Goal: Task Accomplishment & Management: Manage account settings

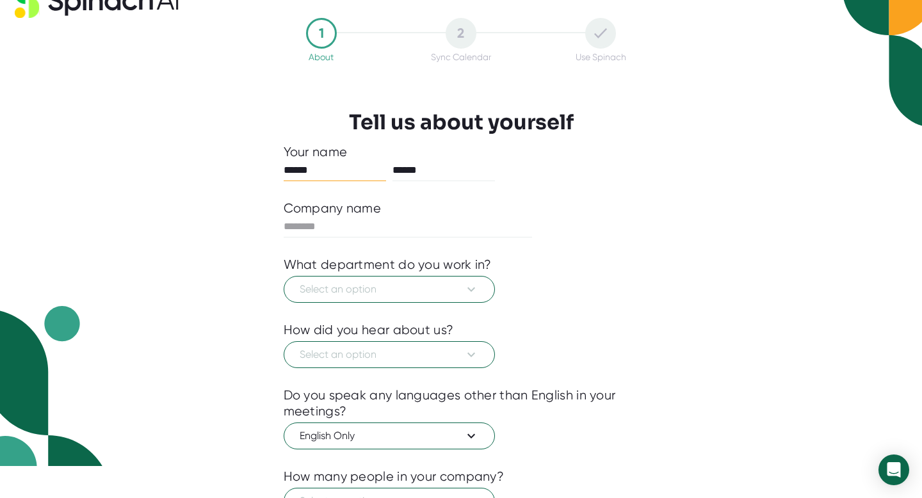
scroll to position [24, 0]
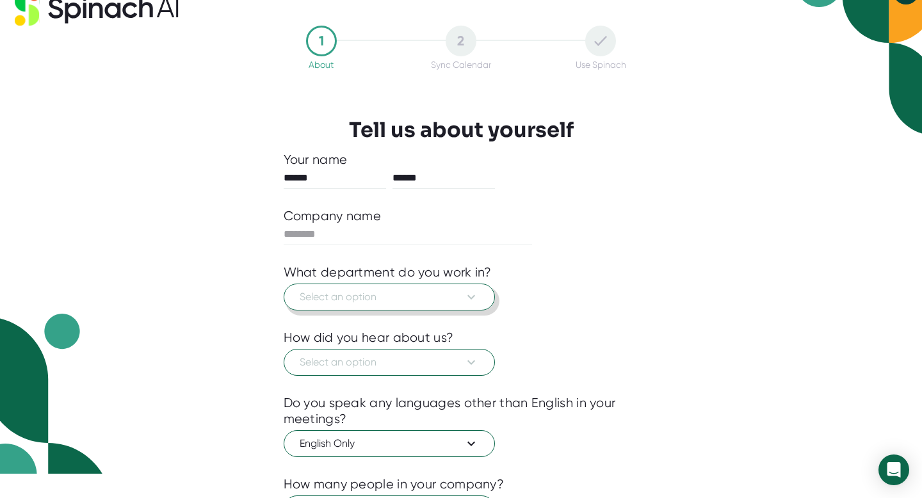
click at [476, 300] on icon at bounding box center [470, 296] width 15 height 15
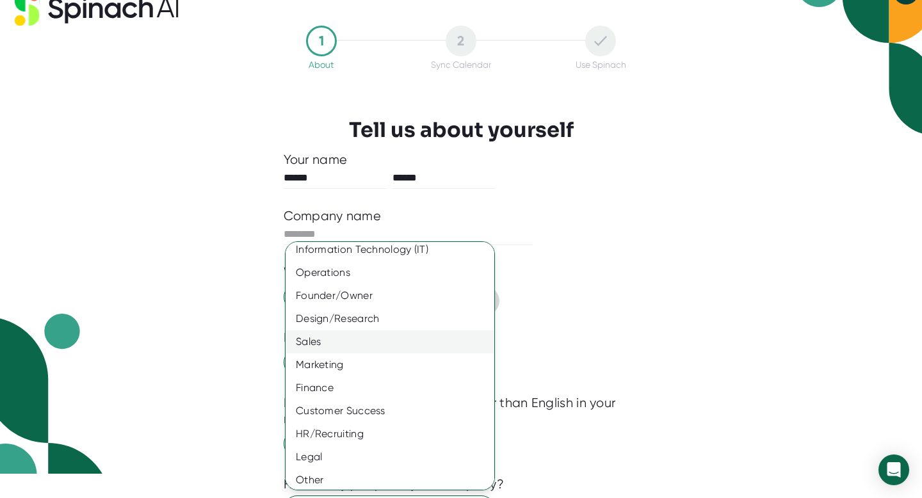
scroll to position [57, 0]
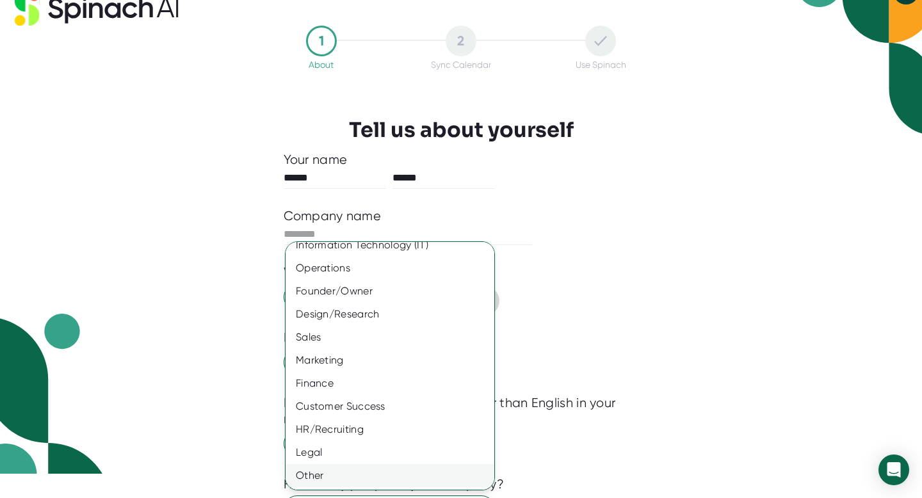
click at [400, 477] on div "Other" at bounding box center [390, 475] width 209 height 23
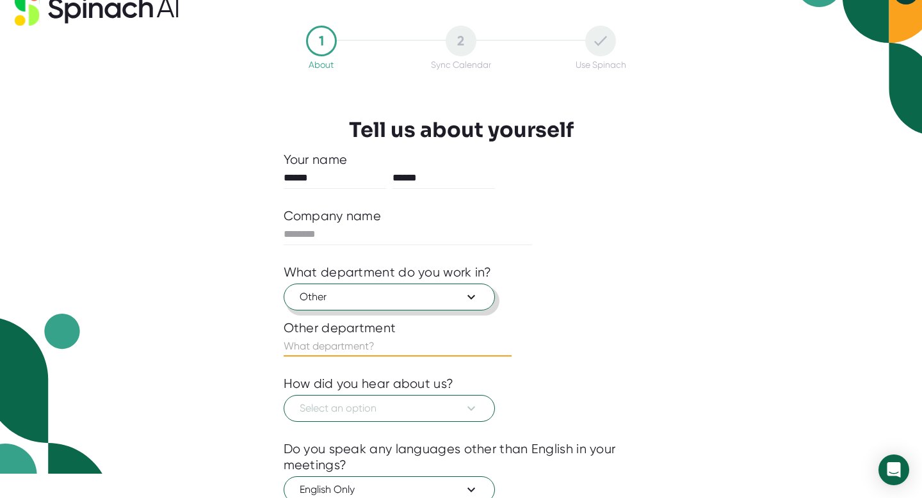
click at [452, 348] on input "text" at bounding box center [398, 346] width 228 height 20
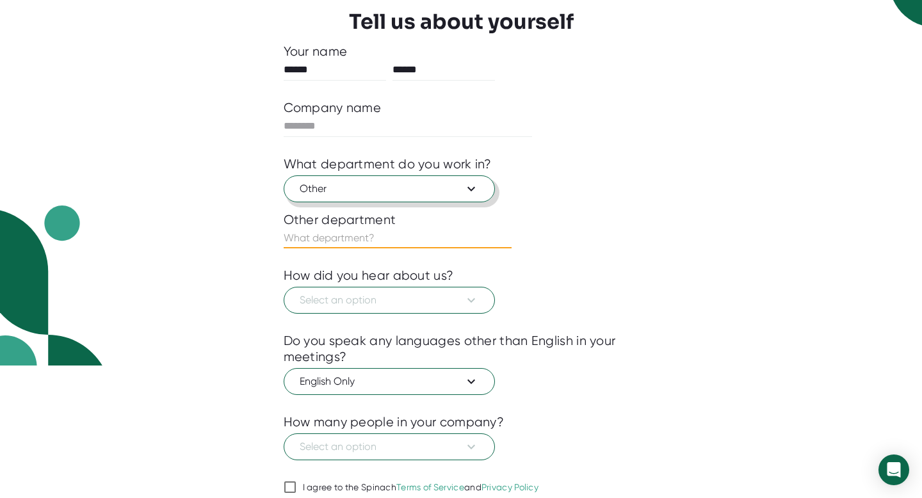
scroll to position [134, 0]
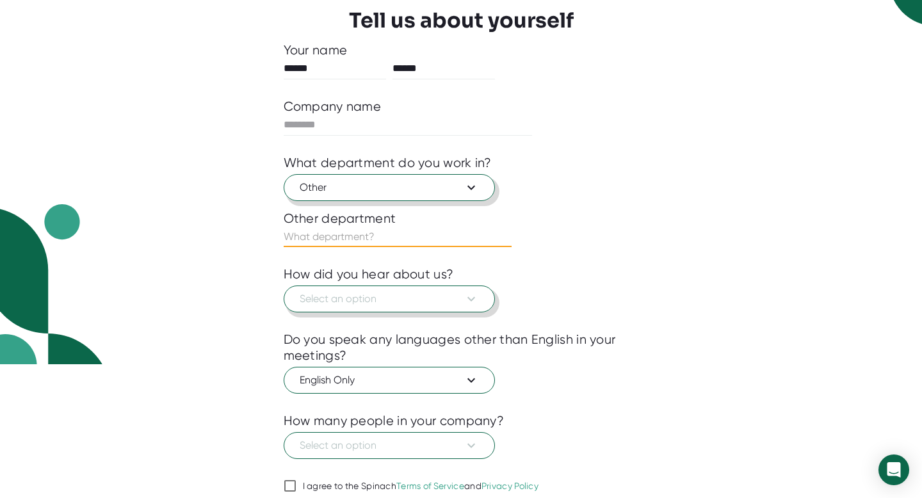
click at [474, 300] on icon at bounding box center [470, 298] width 15 height 15
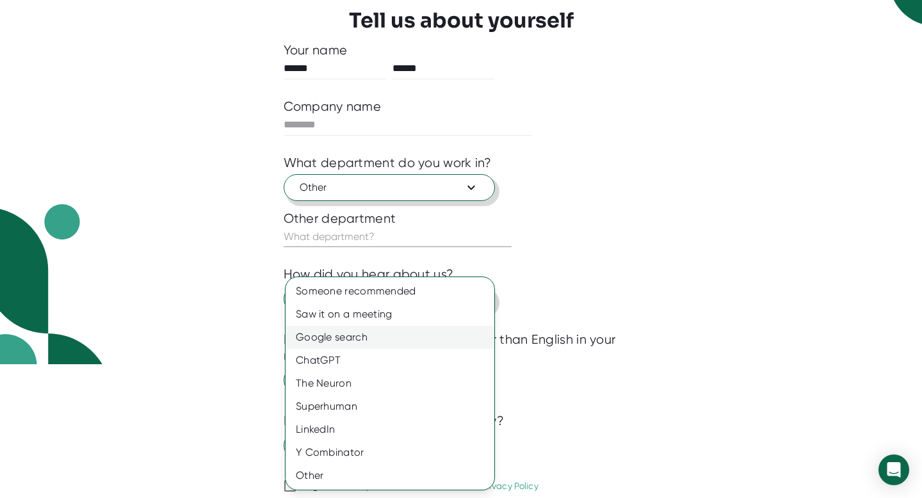
click at [390, 341] on div "Google search" at bounding box center [390, 337] width 209 height 23
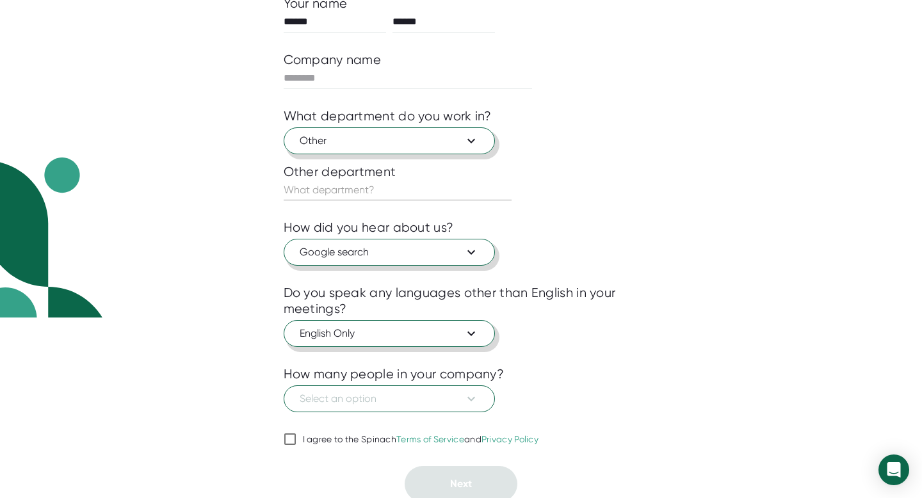
scroll to position [185, 0]
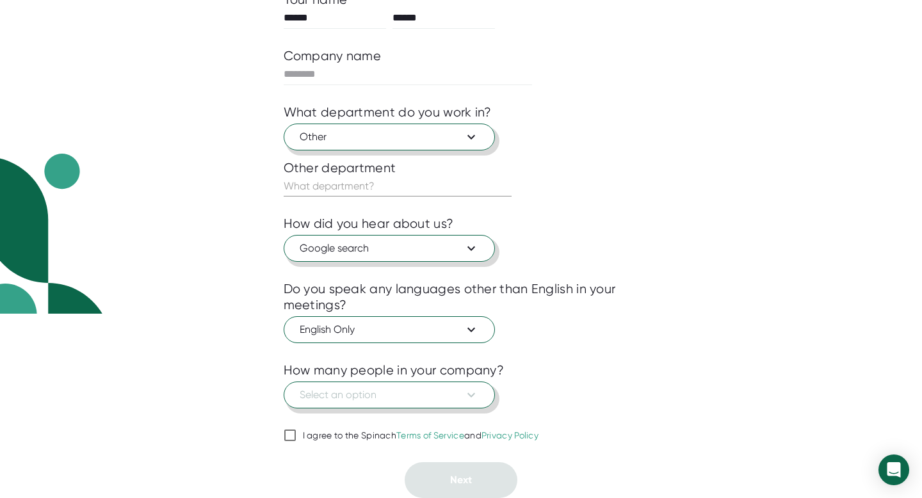
click at [471, 396] on icon at bounding box center [471, 395] width 8 height 4
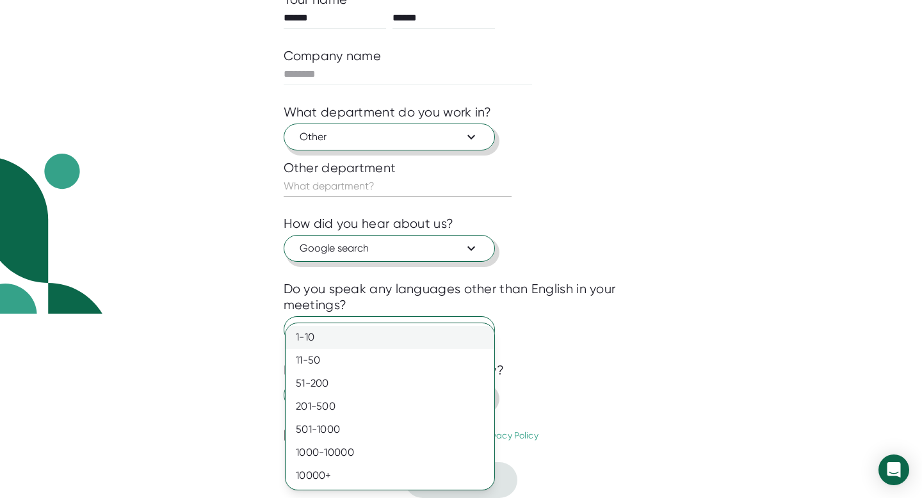
click at [444, 335] on div "1-10" at bounding box center [390, 337] width 209 height 23
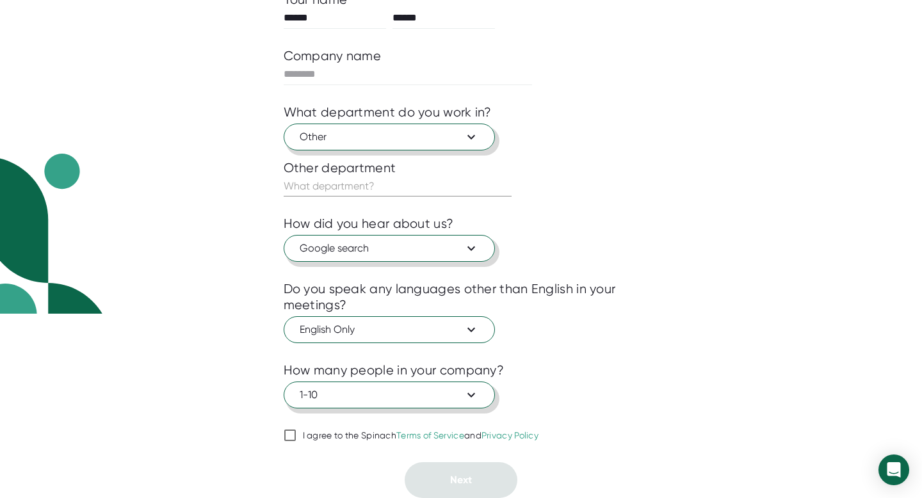
click at [292, 437] on input "I agree to the Spinach Terms of Service and Privacy Policy" at bounding box center [290, 435] width 13 height 15
checkbox input "true"
click at [393, 183] on input "text" at bounding box center [398, 186] width 228 height 20
type input "Volunteer"
click at [582, 447] on div at bounding box center [461, 452] width 355 height 19
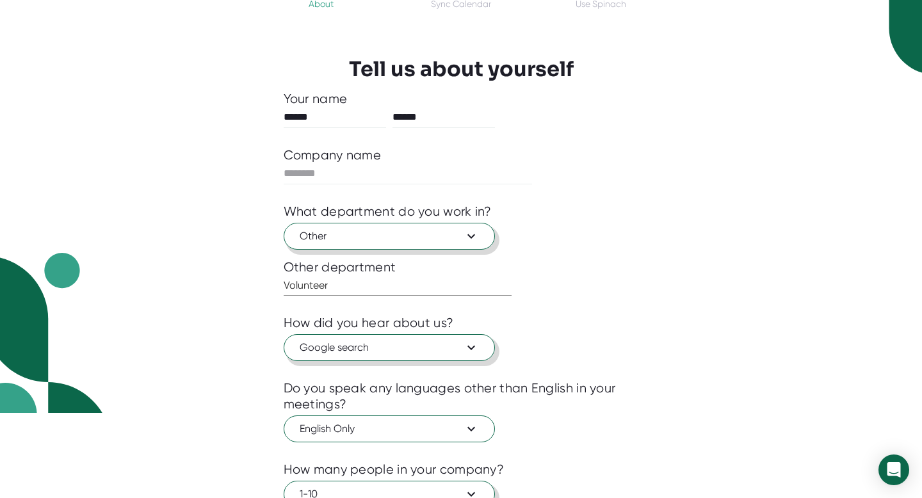
scroll to position [0, 0]
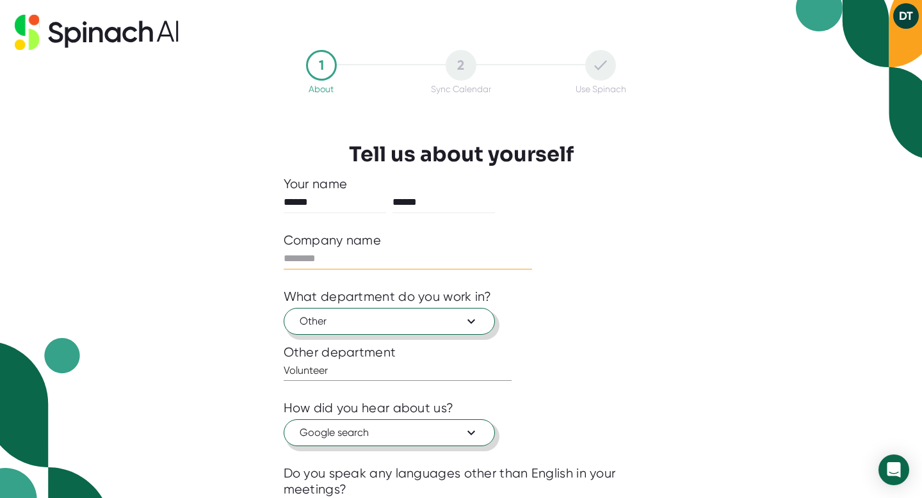
click at [345, 253] on input "text" at bounding box center [408, 258] width 249 height 20
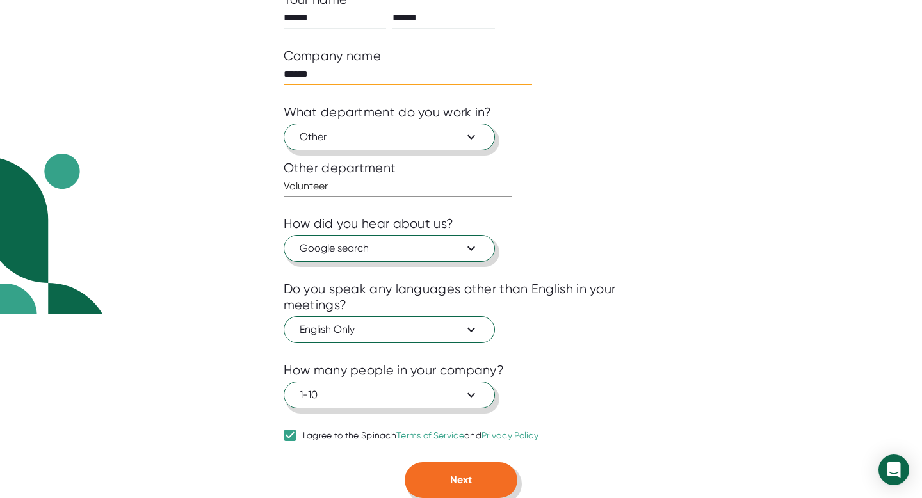
type input "******"
click at [467, 479] on span "Next" at bounding box center [461, 480] width 22 height 12
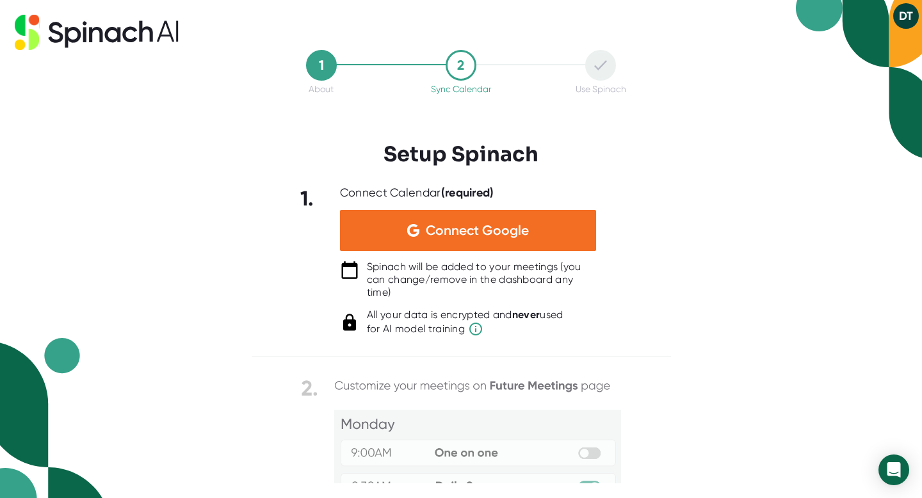
scroll to position [0, 0]
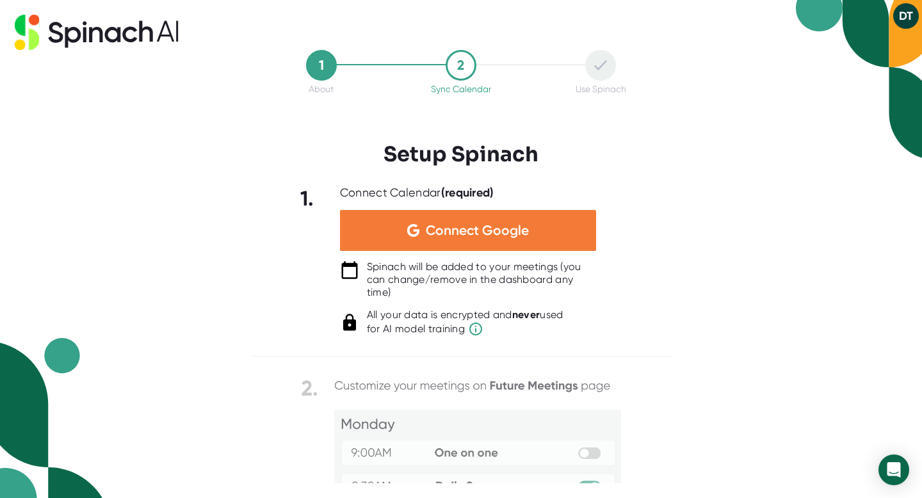
click at [482, 230] on span "Connect Google" at bounding box center [477, 230] width 103 height 13
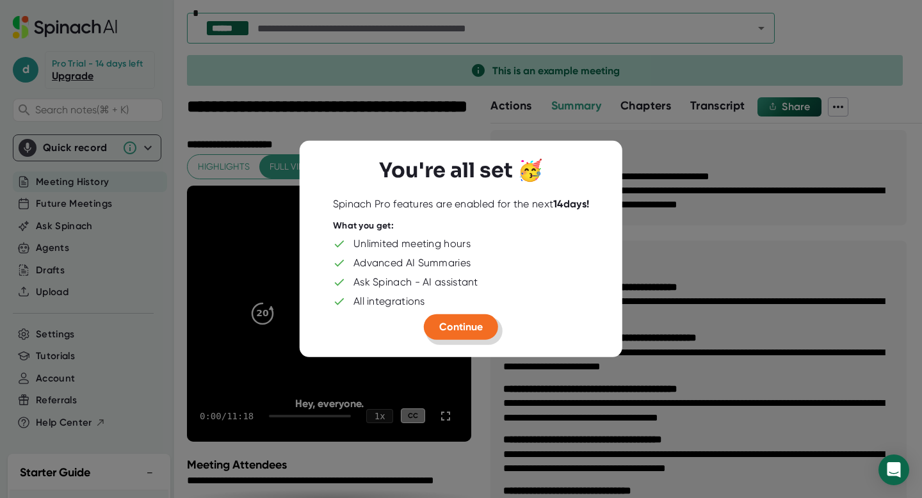
click at [463, 329] on span "Continue" at bounding box center [461, 327] width 44 height 12
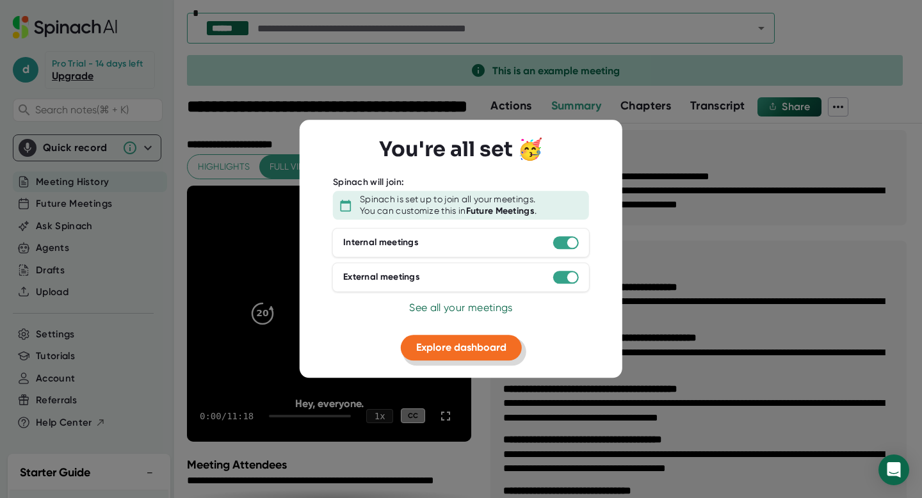
click at [478, 348] on span "Explore dashboard" at bounding box center [461, 347] width 90 height 12
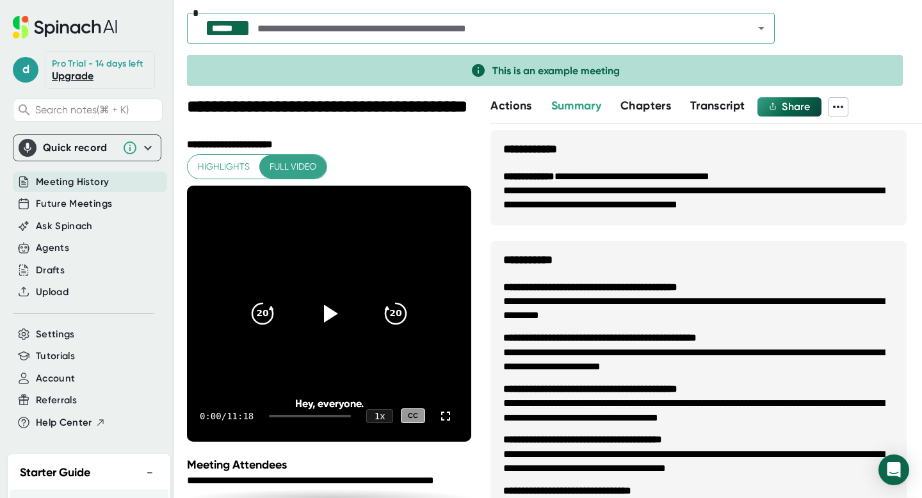
click at [85, 183] on span "Meeting History" at bounding box center [72, 182] width 73 height 15
click at [64, 204] on span "Future Meetings" at bounding box center [74, 204] width 76 height 15
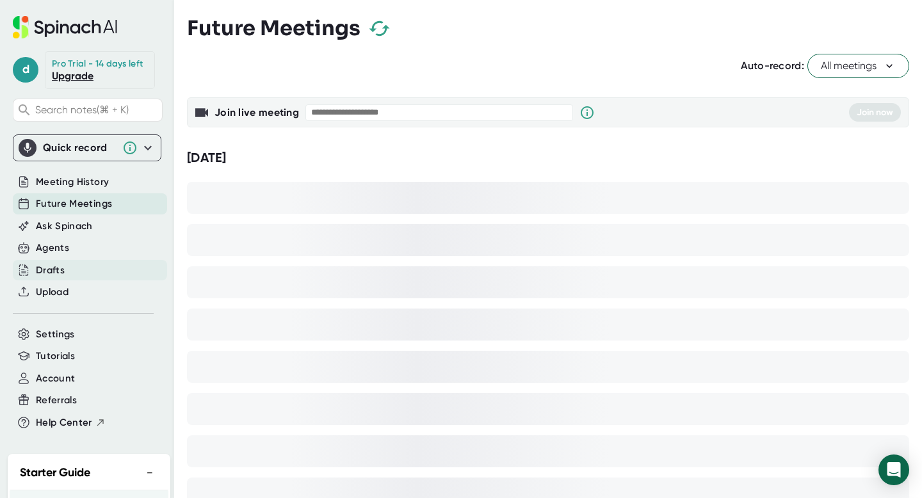
click at [54, 269] on div "Drafts" at bounding box center [50, 270] width 29 height 15
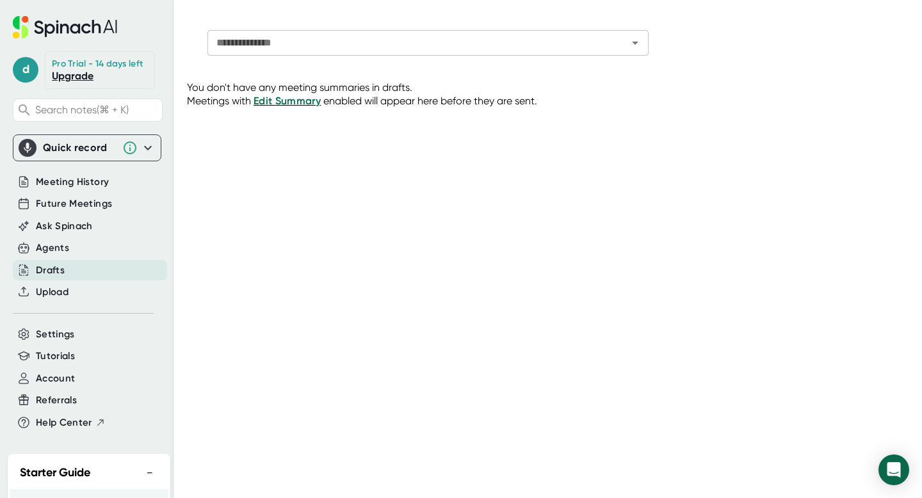
click at [149, 149] on icon at bounding box center [147, 147] width 15 height 15
